Goal: Task Accomplishment & Management: Complete application form

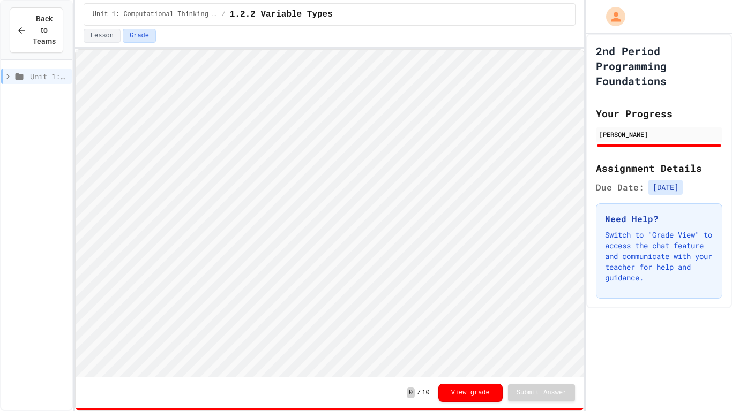
scroll to position [1, 0]
click at [9, 78] on icon at bounding box center [8, 77] width 10 height 10
click at [52, 152] on span "1.2.7 Iteration" at bounding box center [50, 153] width 34 height 11
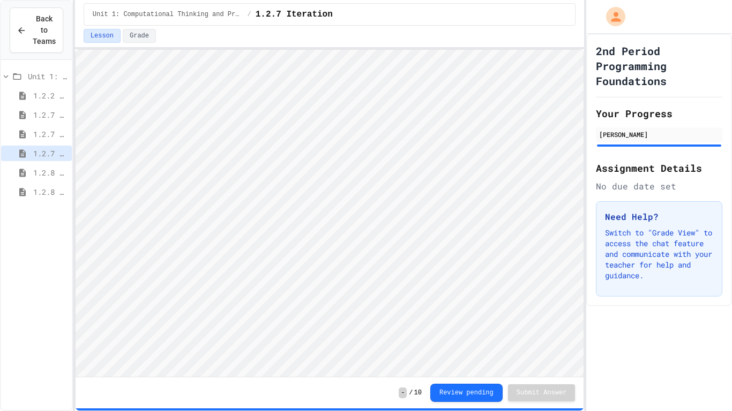
click at [53, 137] on span "1.2.7 Selection" at bounding box center [50, 134] width 34 height 11
click at [46, 116] on span "1.2.7 PB & J Sequencing" at bounding box center [50, 114] width 34 height 11
click at [49, 176] on span "1.2.8 Task 1" at bounding box center [50, 172] width 34 height 11
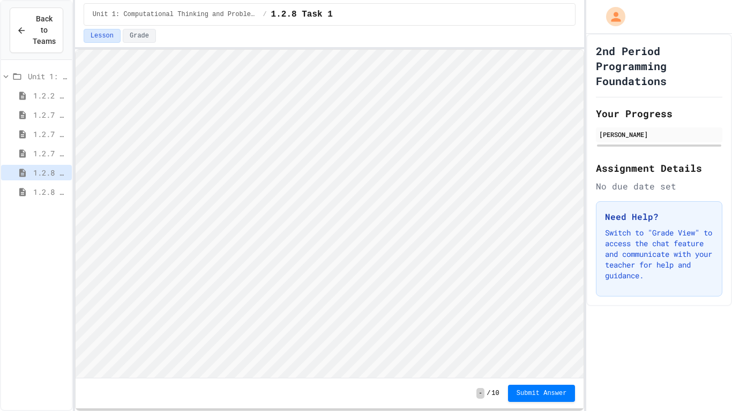
scroll to position [1, 0]
click at [75, 50] on html "Loading project... ! Error Loading Project There was an error loading the proje…" at bounding box center [329, 50] width 508 height 0
type textarea "**"
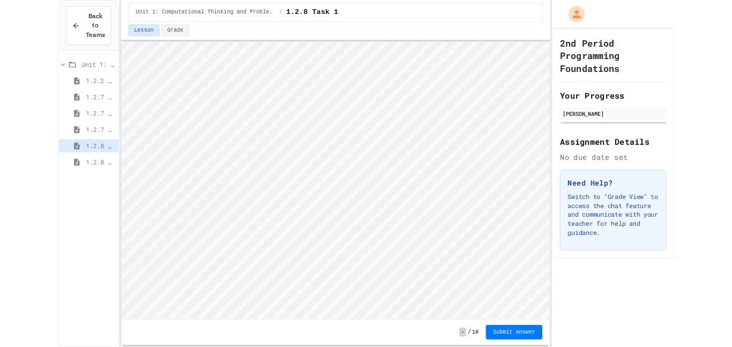
scroll to position [1, 0]
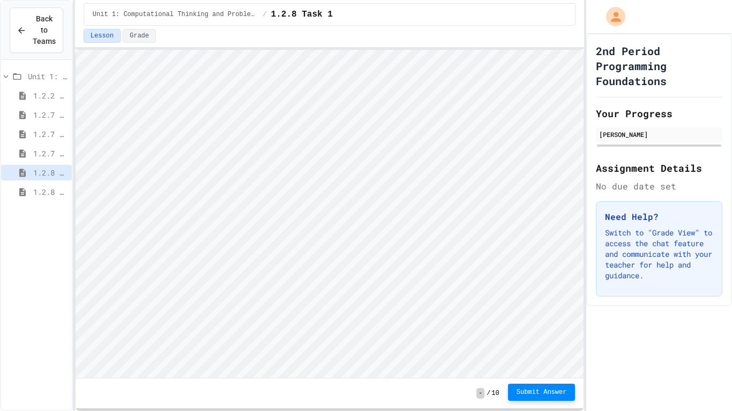
click at [544, 389] on span "Submit Answer" at bounding box center [541, 392] width 50 height 9
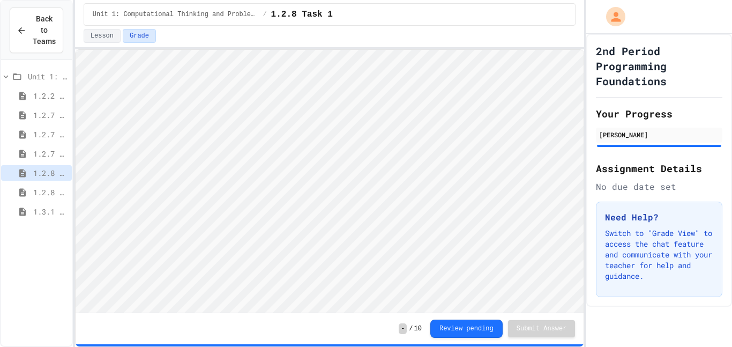
scroll to position [1, 0]
click at [27, 141] on div "1.2.7 Selection" at bounding box center [36, 134] width 71 height 16
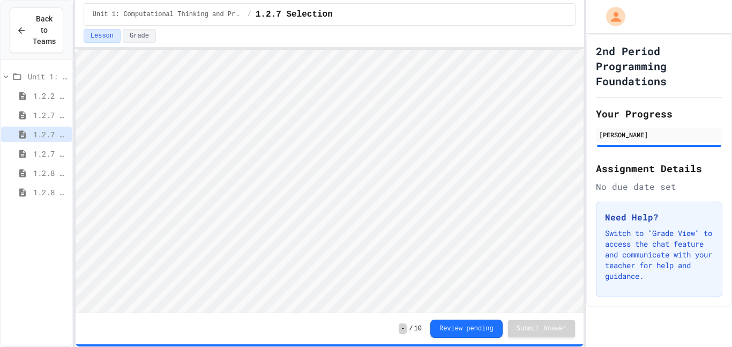
click at [46, 190] on span "1.2.8 Task 2" at bounding box center [50, 191] width 34 height 11
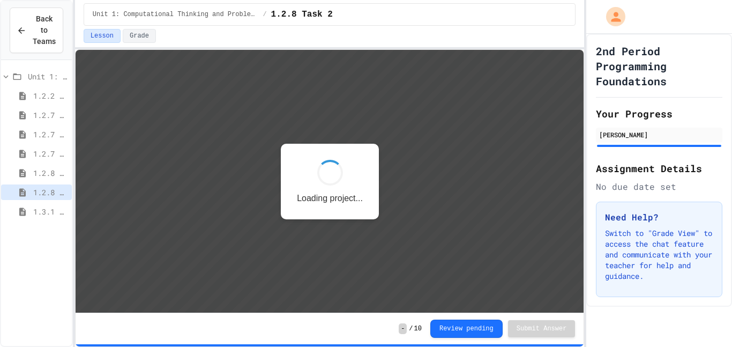
scroll to position [1, 0]
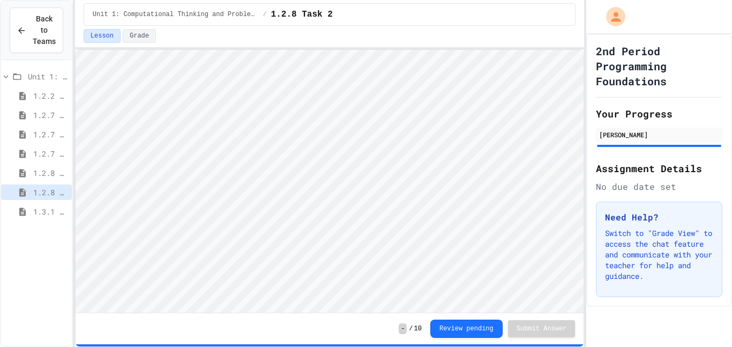
click at [51, 213] on span "1.3.1 Sequencing Patterns/Trends" at bounding box center [50, 211] width 34 height 11
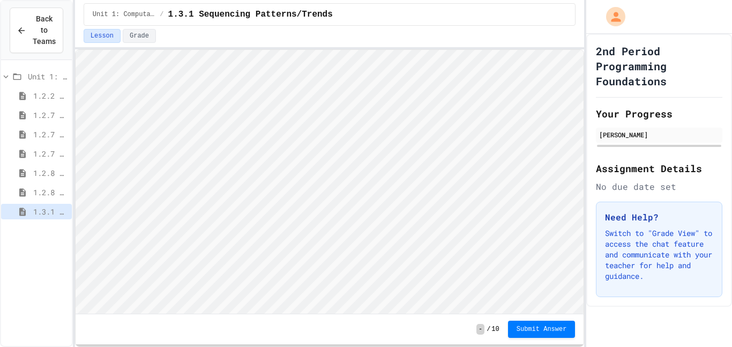
scroll to position [1, 0]
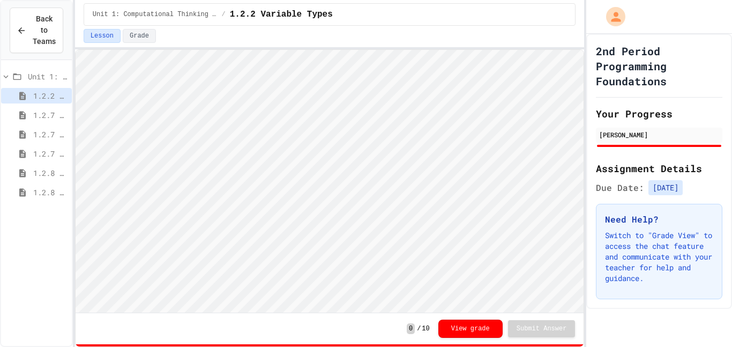
click at [45, 112] on span "1.2.7 PB & J Sequencing" at bounding box center [50, 114] width 34 height 11
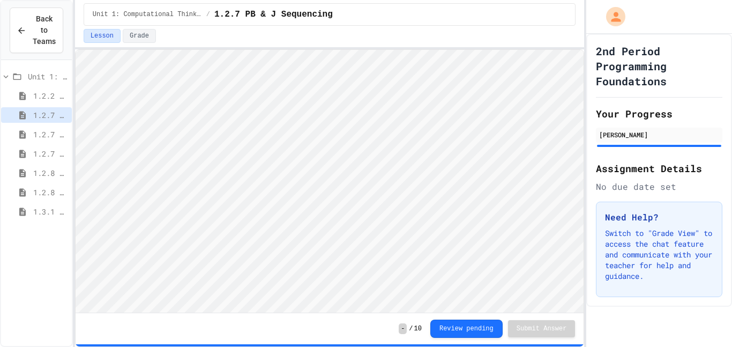
click at [42, 214] on span "1.3.1 Sequencing Patterns/Trends" at bounding box center [50, 211] width 34 height 11
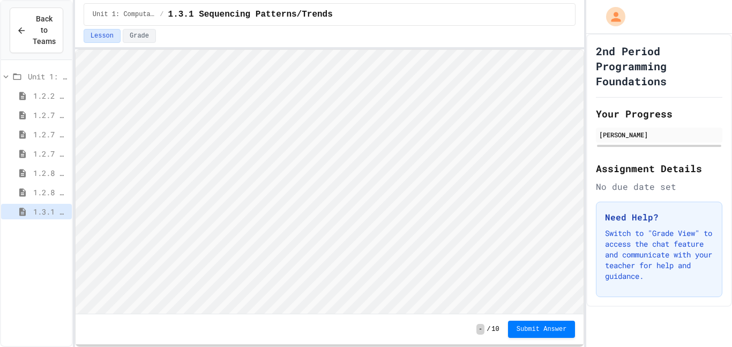
scroll to position [1, 0]
type textarea "****"
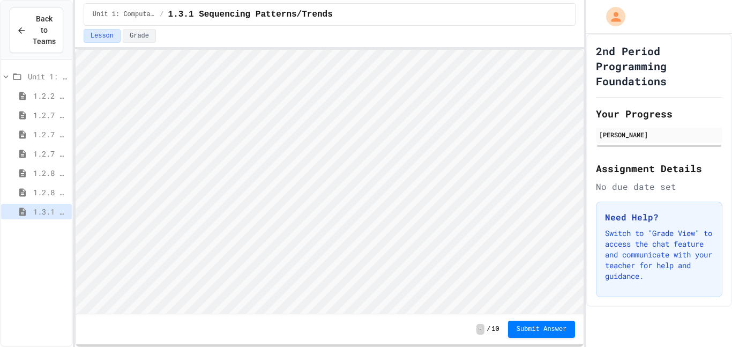
type textarea "****"
type textarea "**"
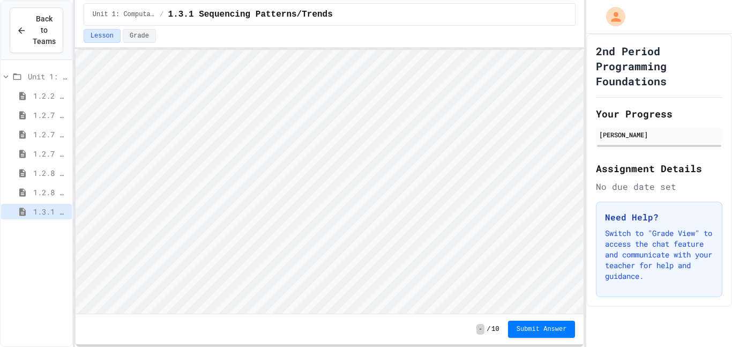
scroll to position [1, 0]
type textarea "****"
click at [547, 329] on span "Submit Answer" at bounding box center [541, 328] width 50 height 9
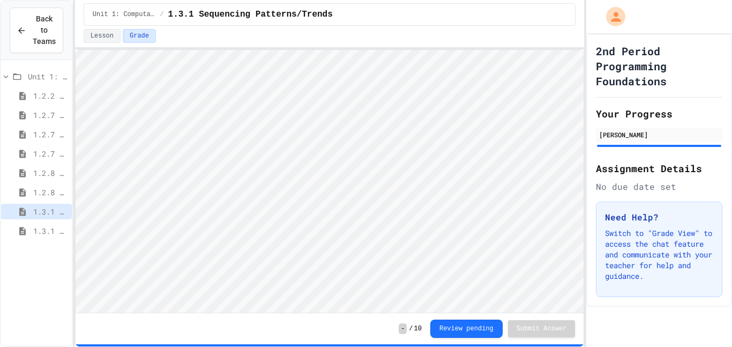
click at [49, 234] on span "1.3.1 Selection Patterns/Trends" at bounding box center [50, 230] width 34 height 11
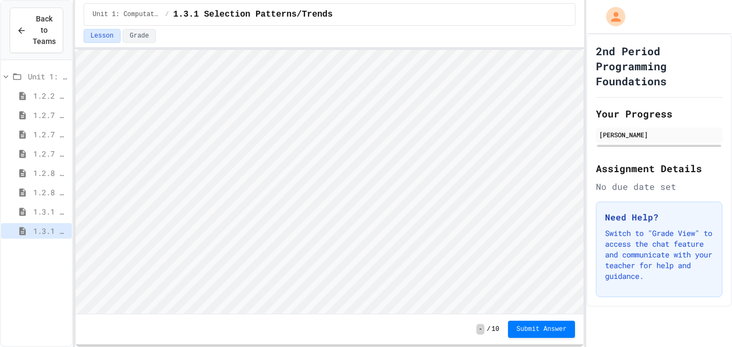
scroll to position [1, 0]
click at [45, 245] on span "1.3.1 Iteration Patterns/Trends" at bounding box center [50, 249] width 34 height 11
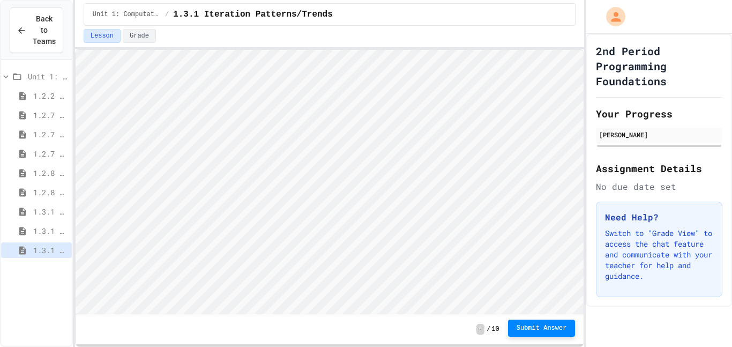
click at [548, 335] on button "Submit Answer" at bounding box center [541, 327] width 67 height 17
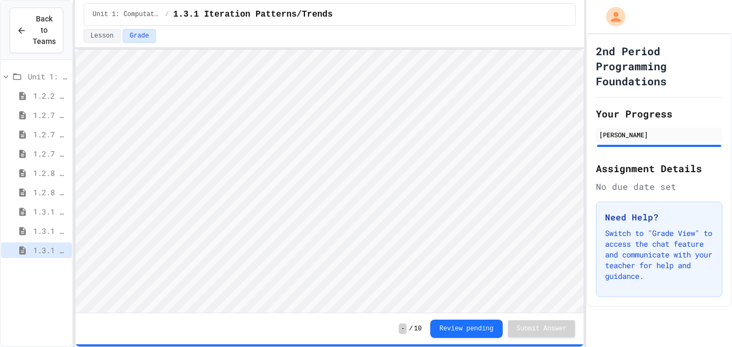
click at [46, 235] on span "1.3.1 Selection Patterns/Trends" at bounding box center [50, 230] width 34 height 11
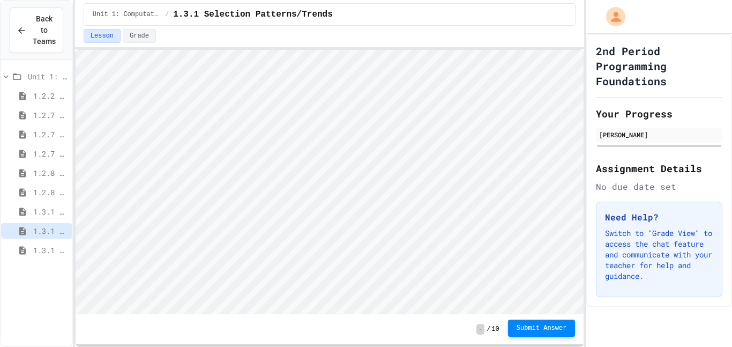
click at [540, 327] on span "Submit Answer" at bounding box center [541, 328] width 50 height 9
